Goal: Task Accomplishment & Management: Use online tool/utility

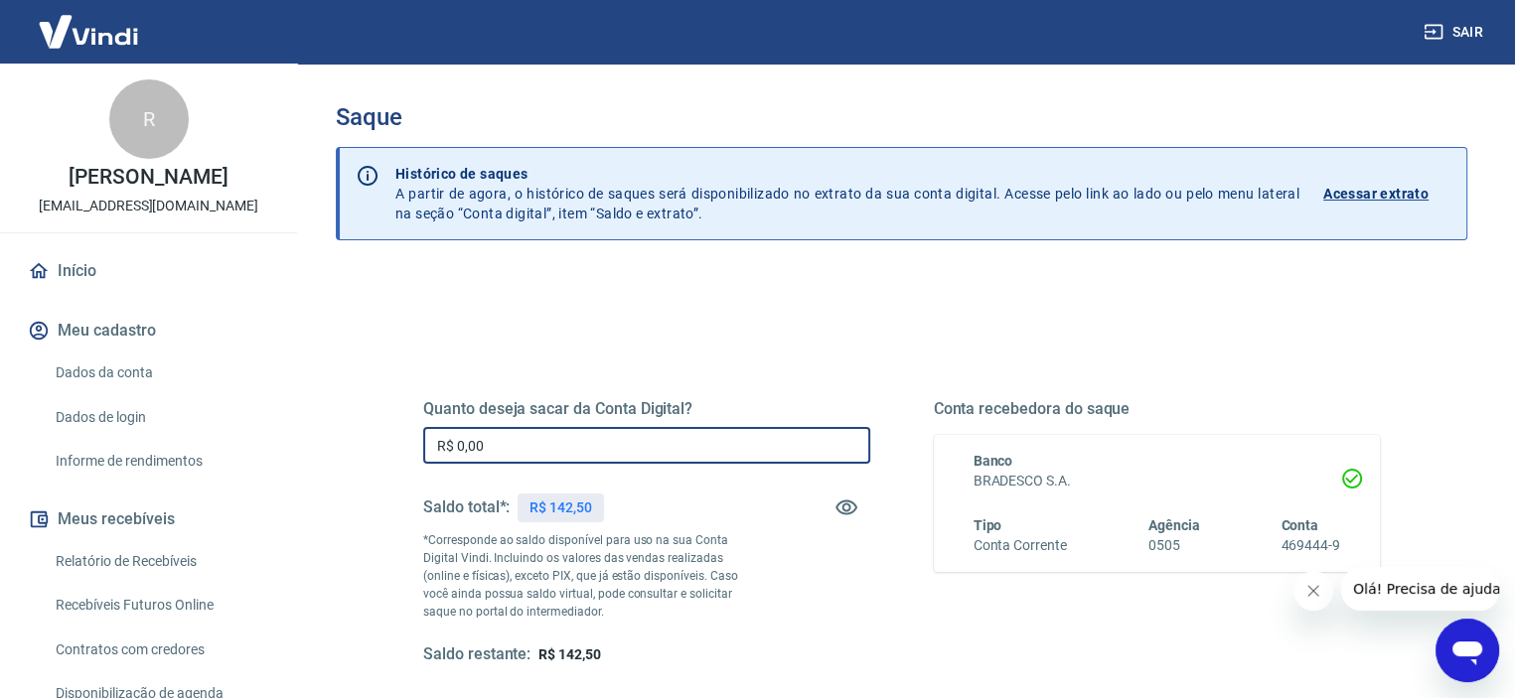
click at [554, 431] on input "R$ 0,00" at bounding box center [646, 445] width 447 height 37
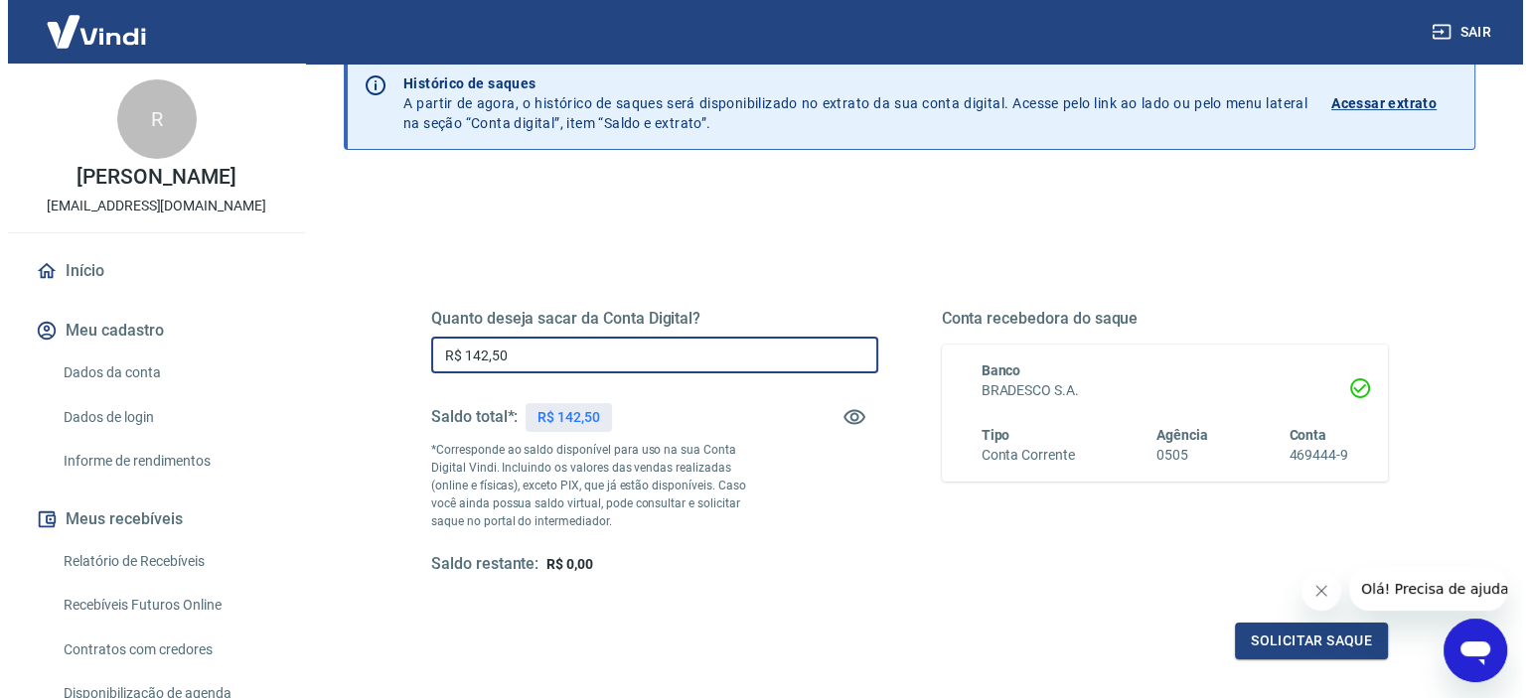
scroll to position [199, 0]
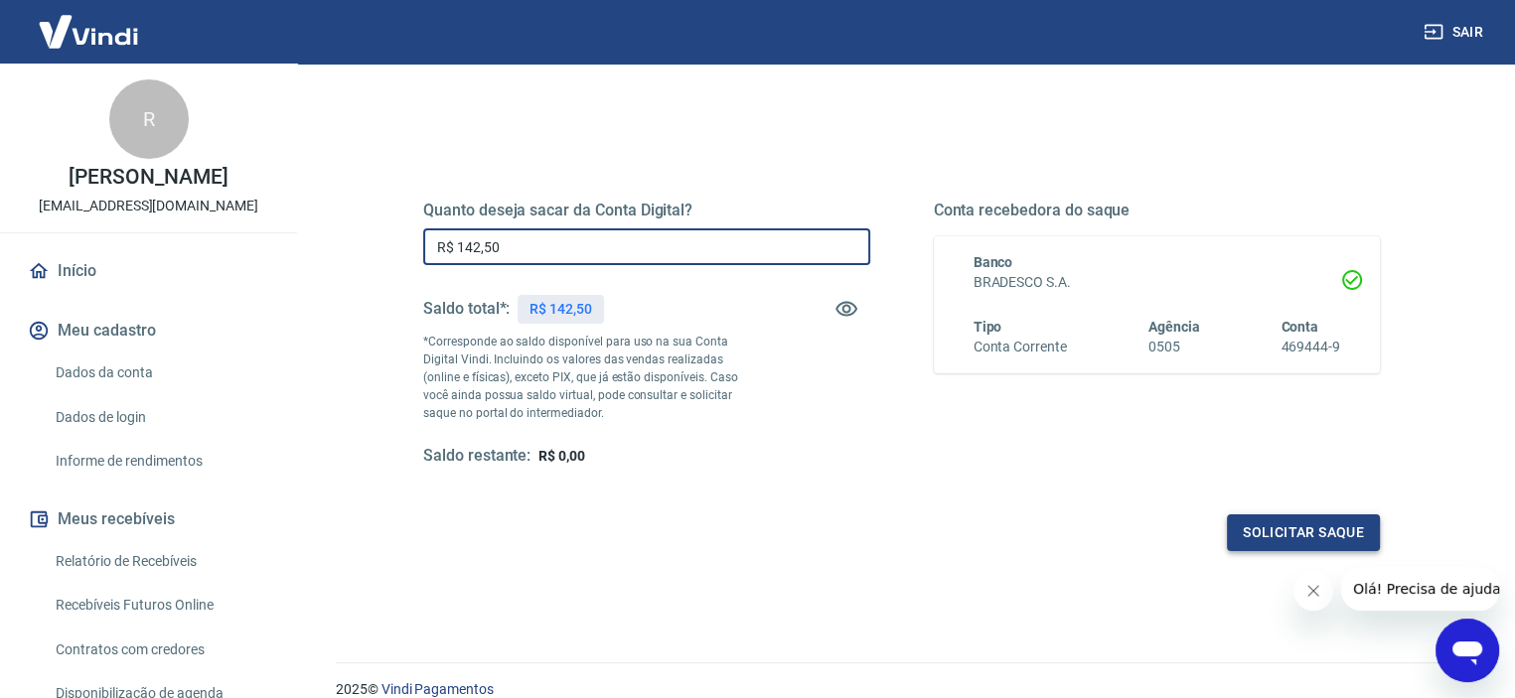
type input "R$ 142,50"
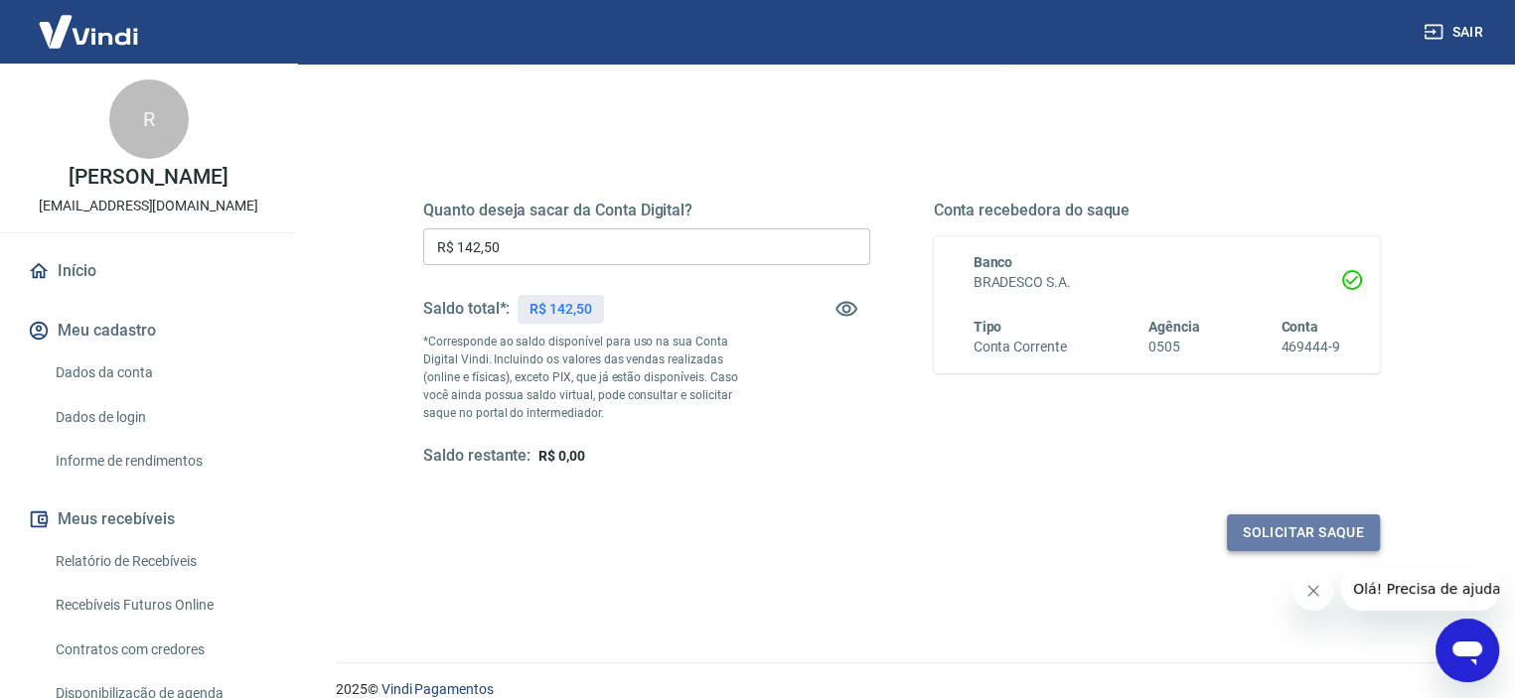
click at [1326, 538] on button "Solicitar saque" at bounding box center [1303, 533] width 153 height 37
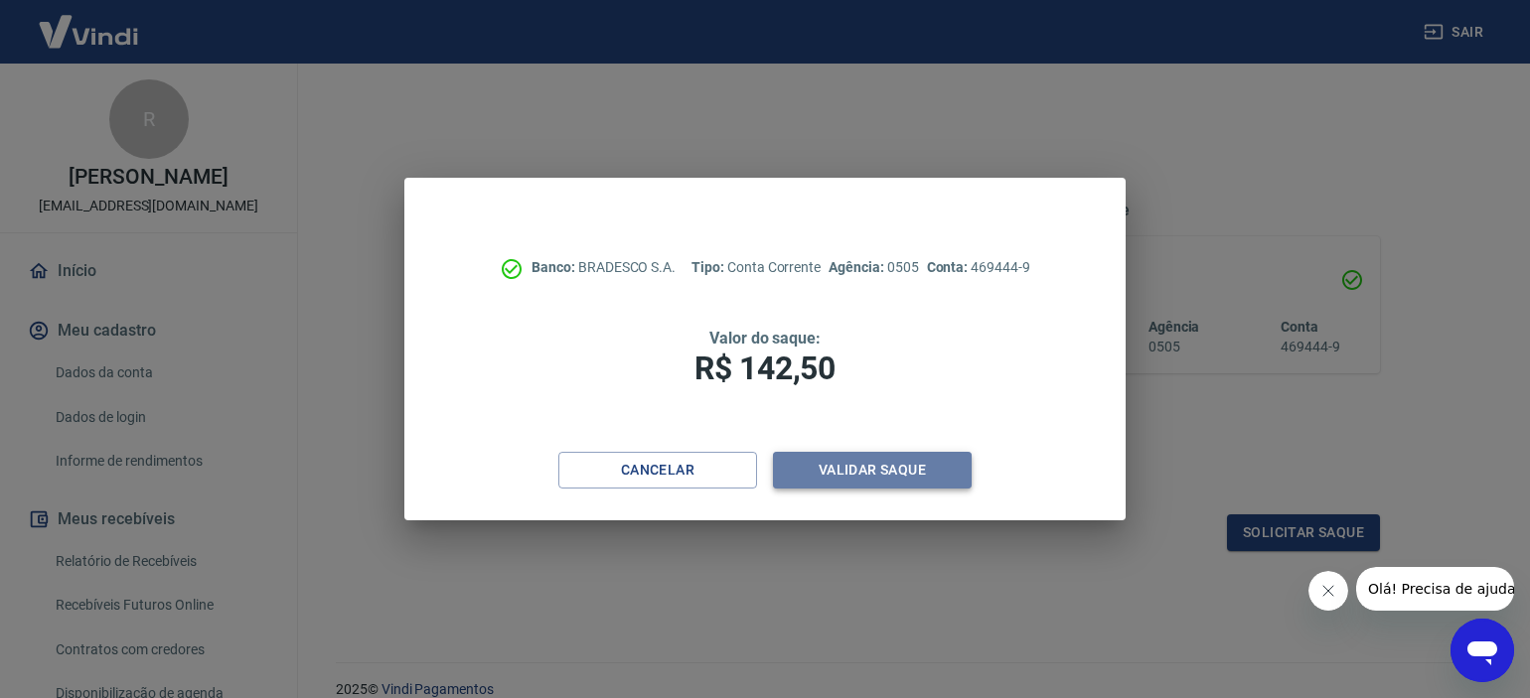
click at [866, 465] on button "Validar saque" at bounding box center [872, 470] width 199 height 37
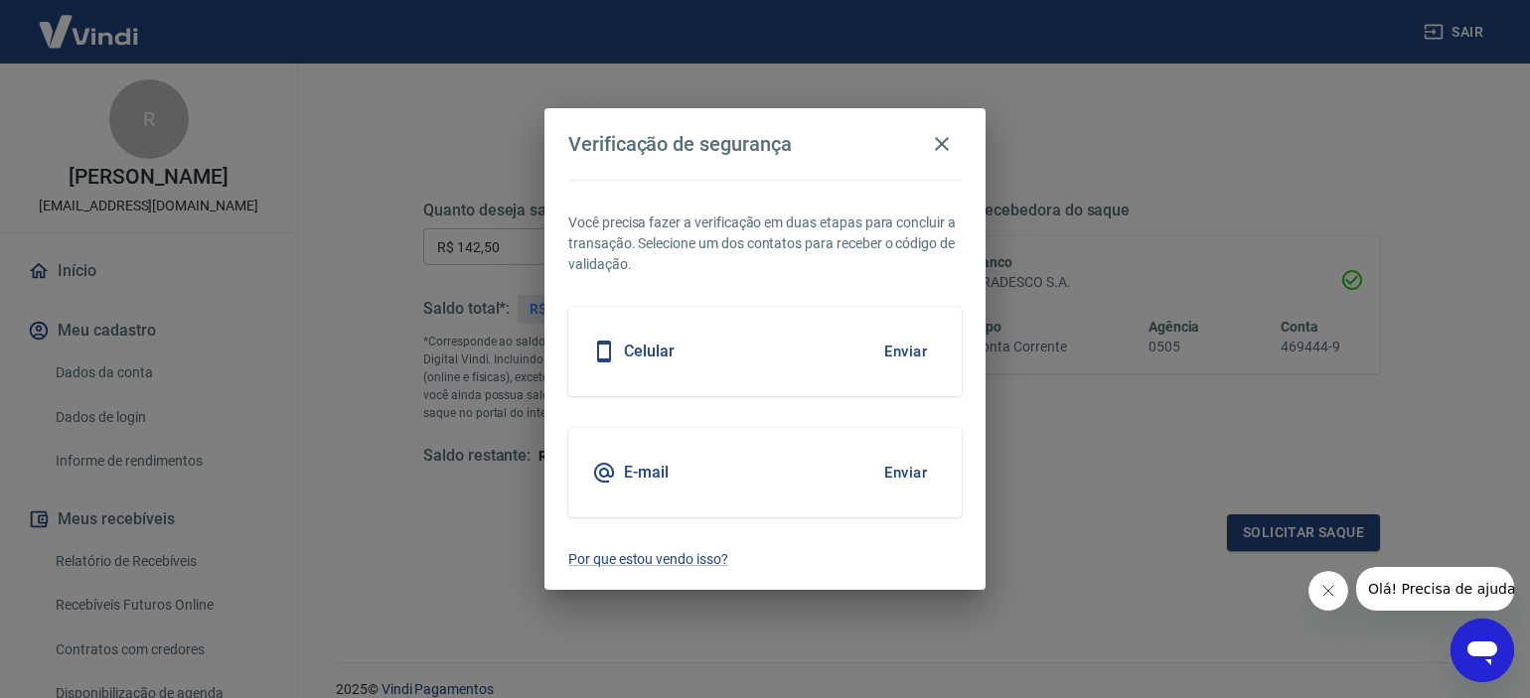
click at [693, 440] on div "E-mail Enviar" at bounding box center [764, 472] width 393 height 89
click at [907, 467] on button "Enviar" at bounding box center [905, 473] width 65 height 42
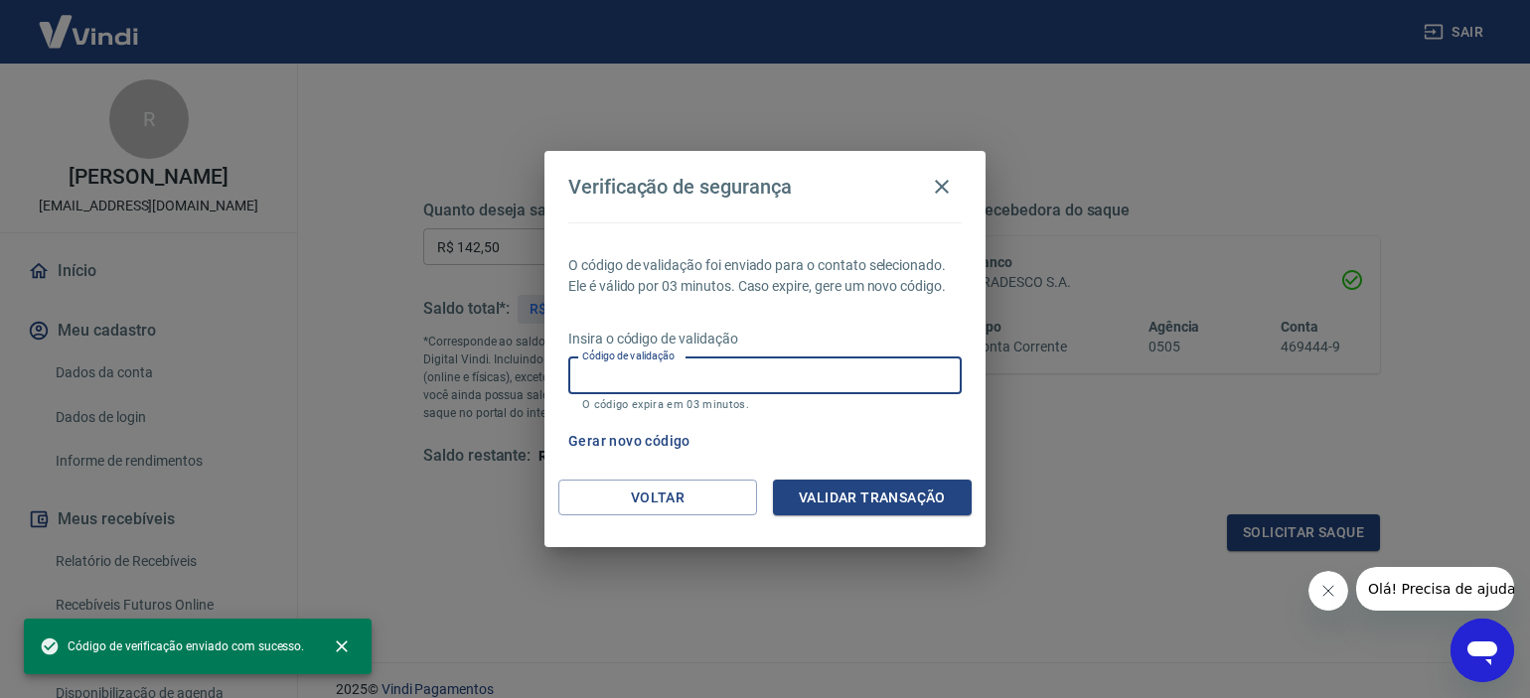
click at [671, 377] on input "Código de validação" at bounding box center [764, 376] width 393 height 37
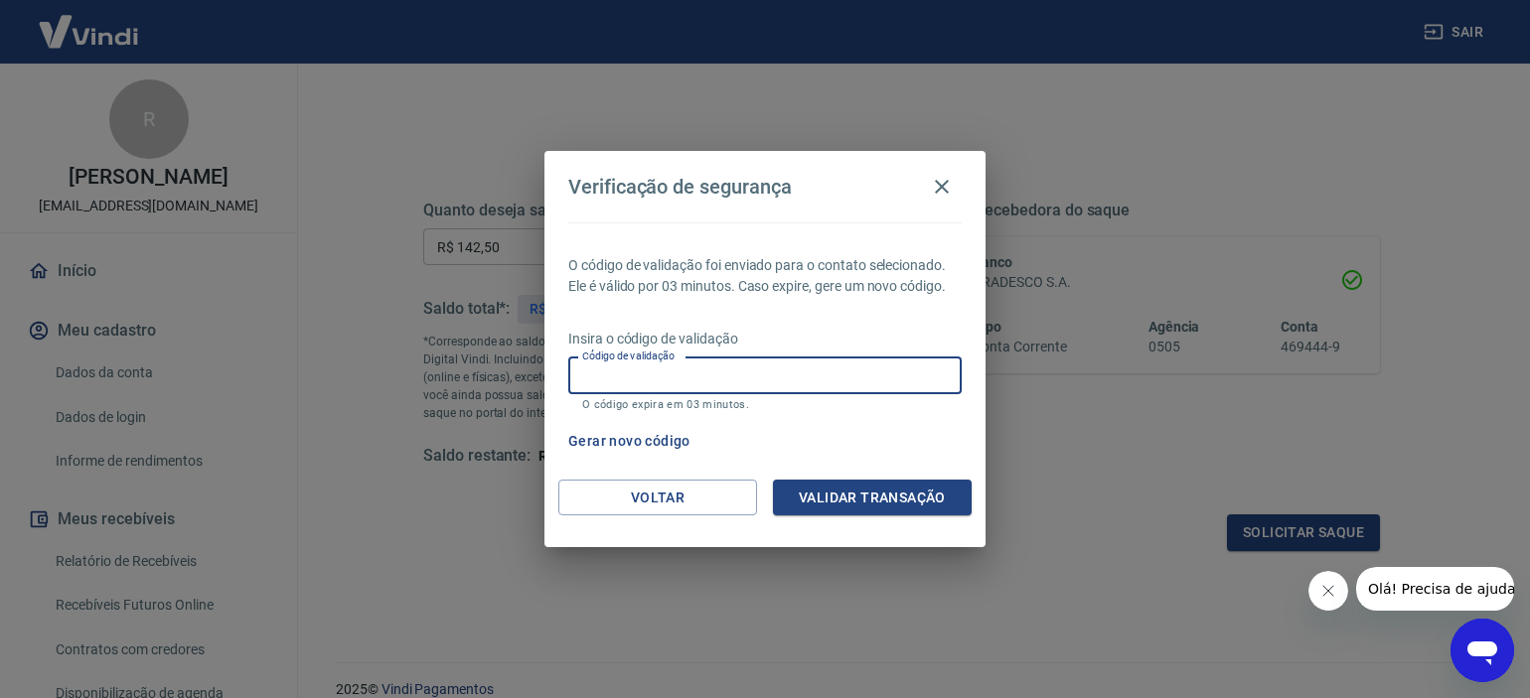
paste input "862812"
type input "862812"
click at [837, 496] on button "Validar transação" at bounding box center [872, 498] width 199 height 37
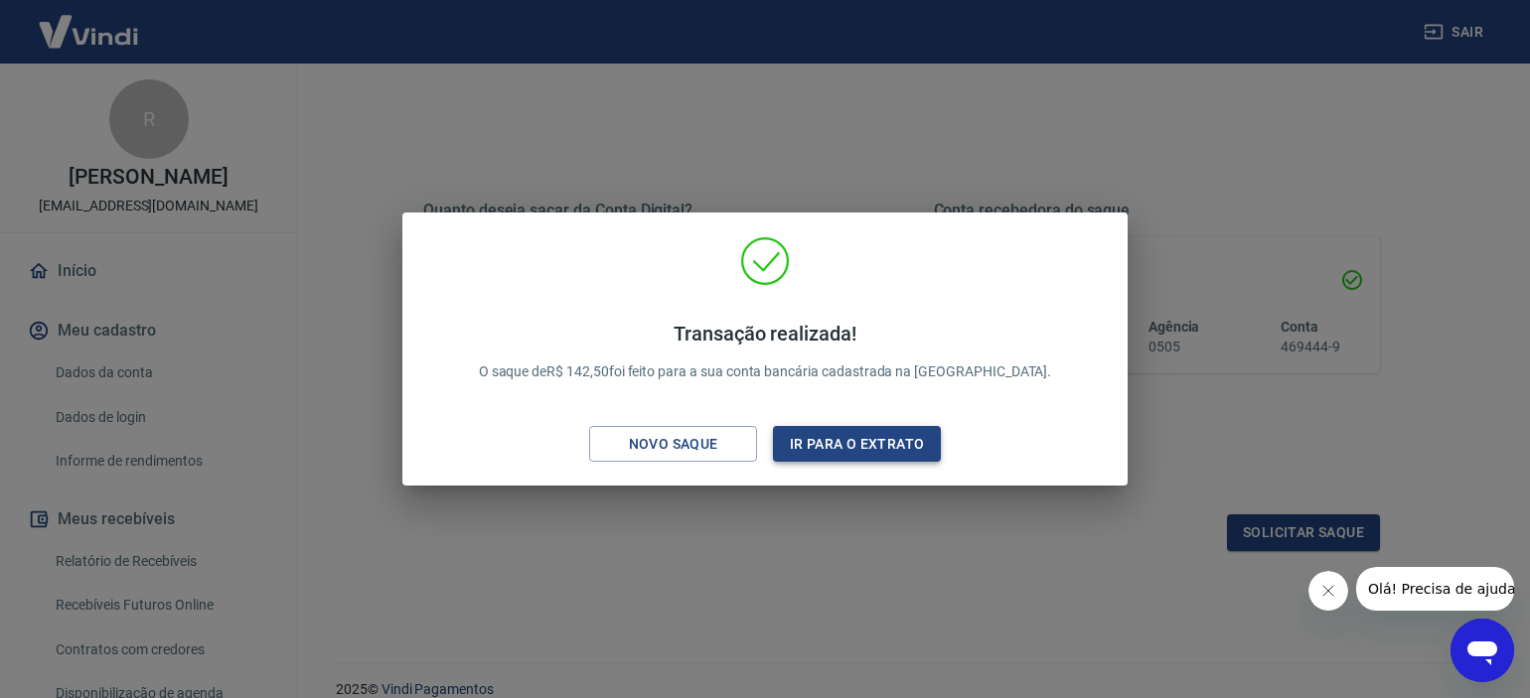
click at [831, 436] on button "Ir para o extrato" at bounding box center [857, 444] width 168 height 37
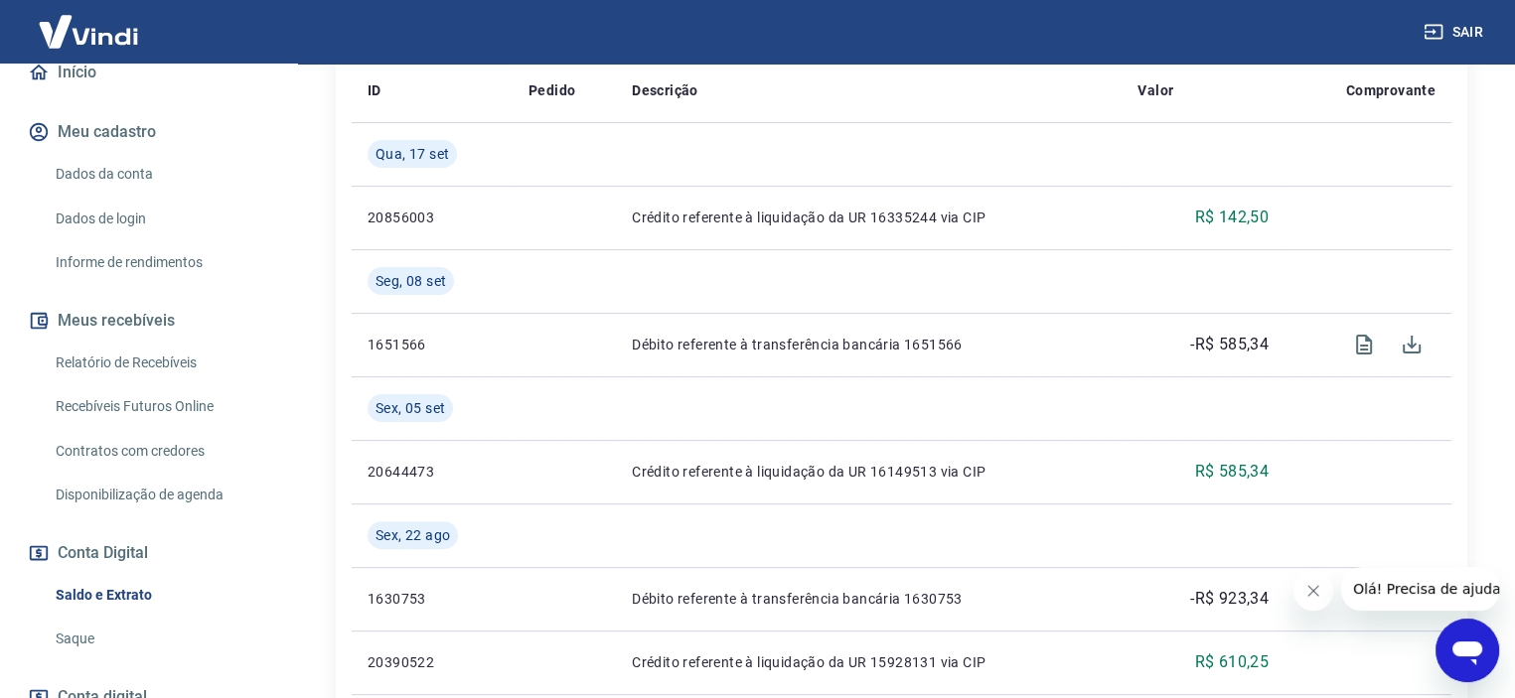
scroll to position [338, 0]
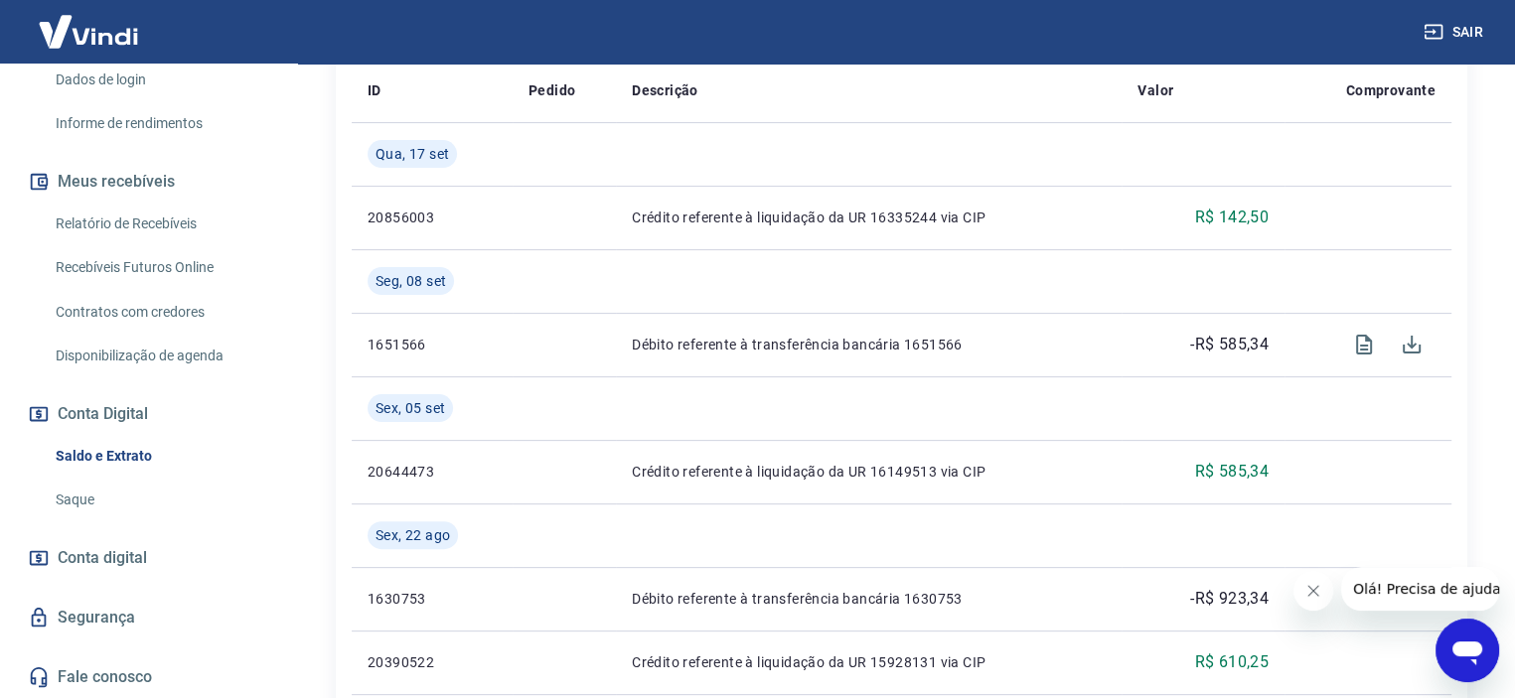
click at [87, 495] on link "Saque" at bounding box center [161, 500] width 226 height 41
